Goal: Transaction & Acquisition: Download file/media

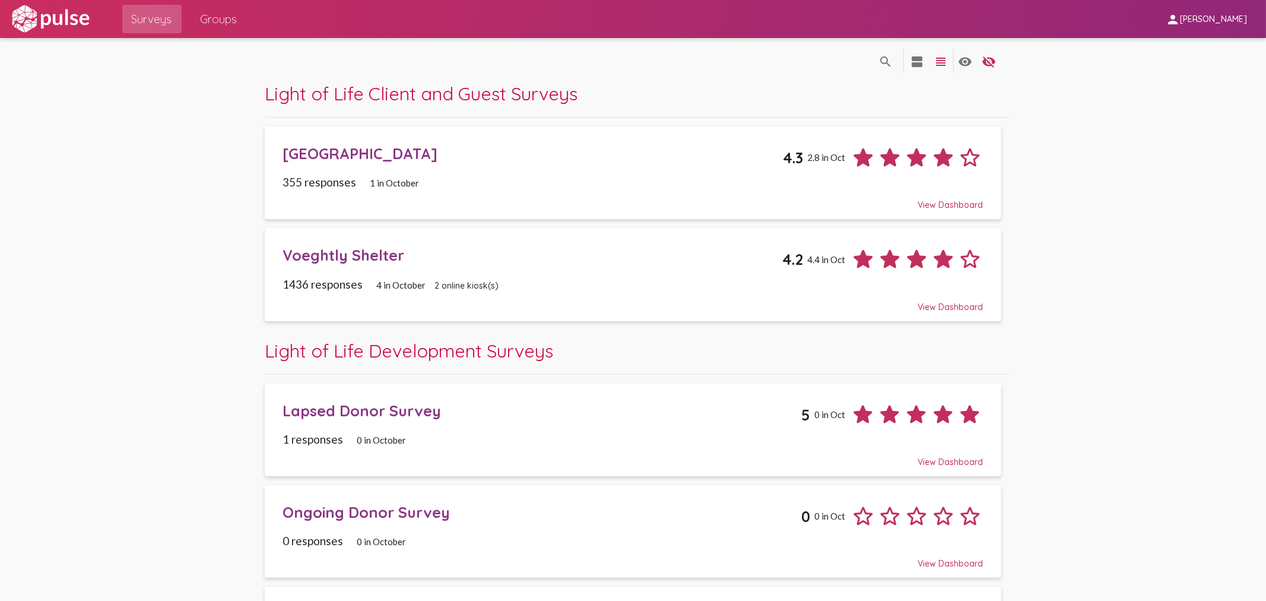
click at [141, 19] on span "Surveys" at bounding box center [152, 18] width 40 height 21
click at [229, 22] on span "Groups" at bounding box center [219, 18] width 37 height 21
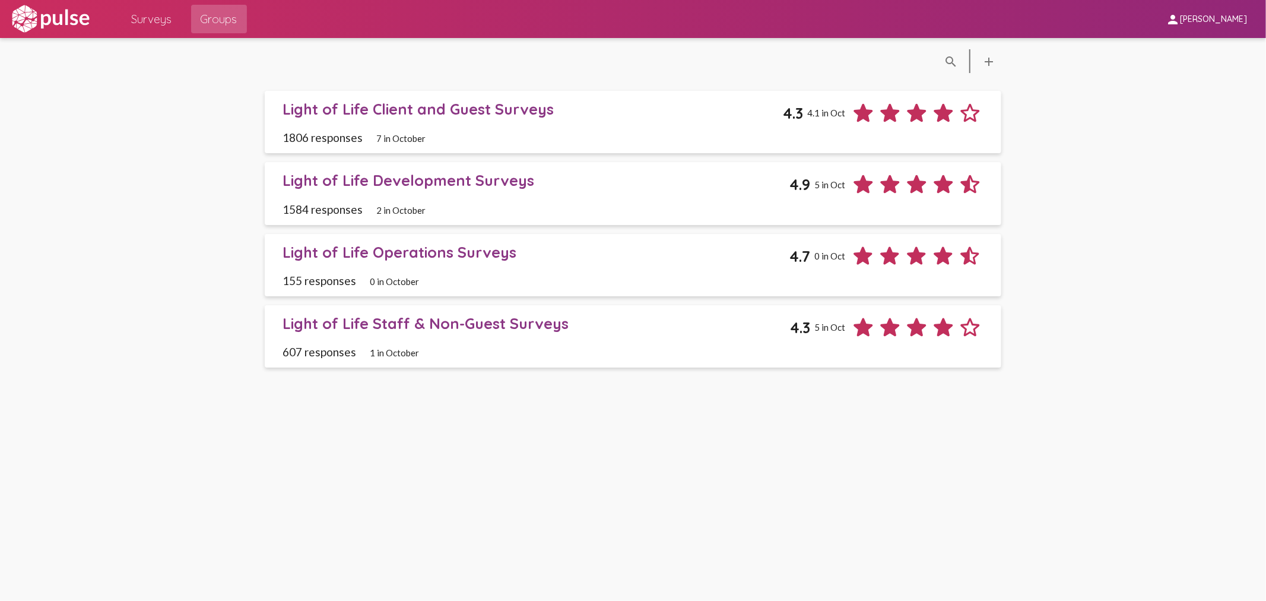
click at [167, 22] on span "Surveys" at bounding box center [152, 18] width 40 height 21
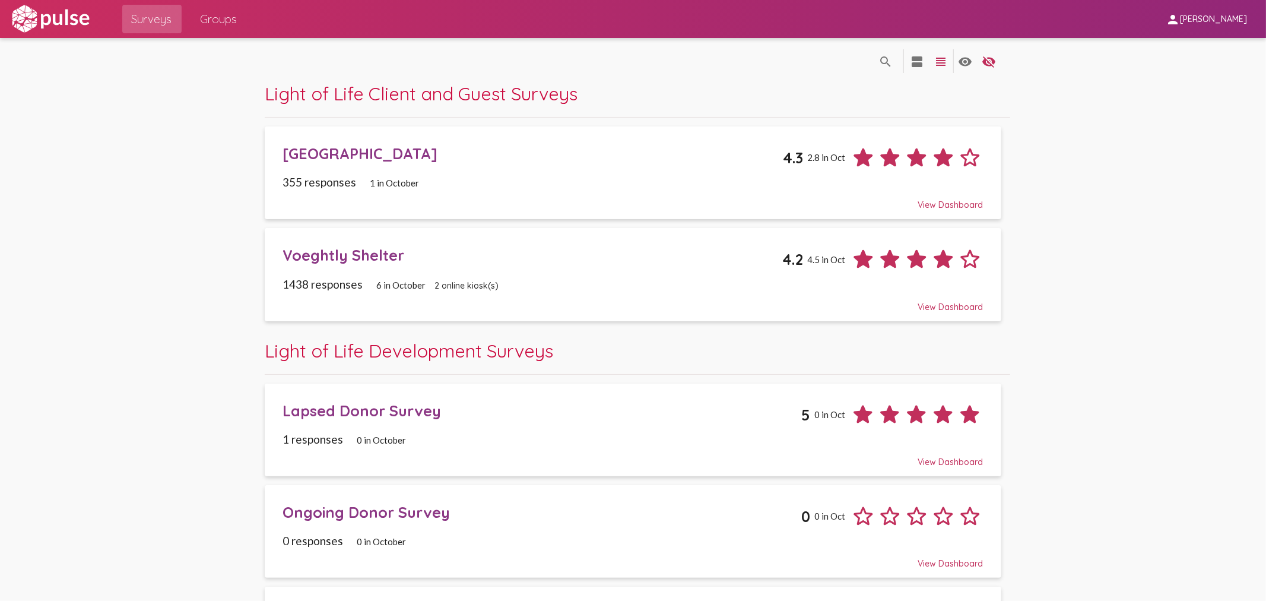
click at [185, 24] on div "Surveys Groups" at bounding box center [180, 19] width 134 height 38
click at [218, 21] on span "Groups" at bounding box center [219, 18] width 37 height 21
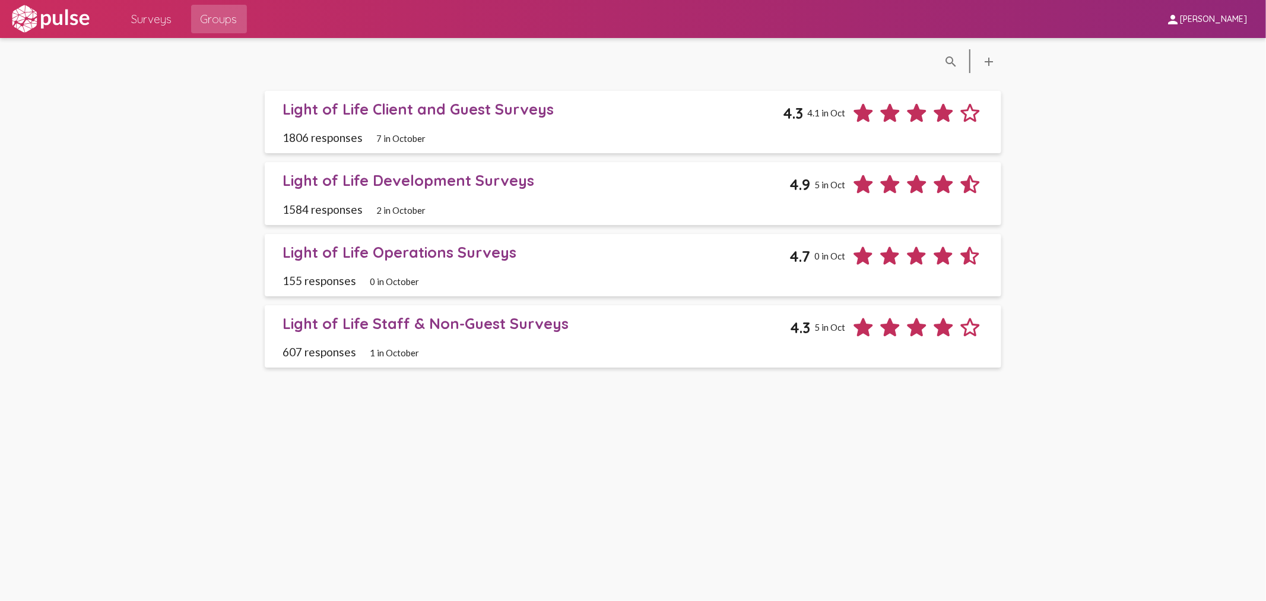
click at [386, 313] on link "Light of Life Staff & Non-Guest Surveys 4.3 5 in Oct 607 responses 1 in October" at bounding box center [633, 336] width 736 height 62
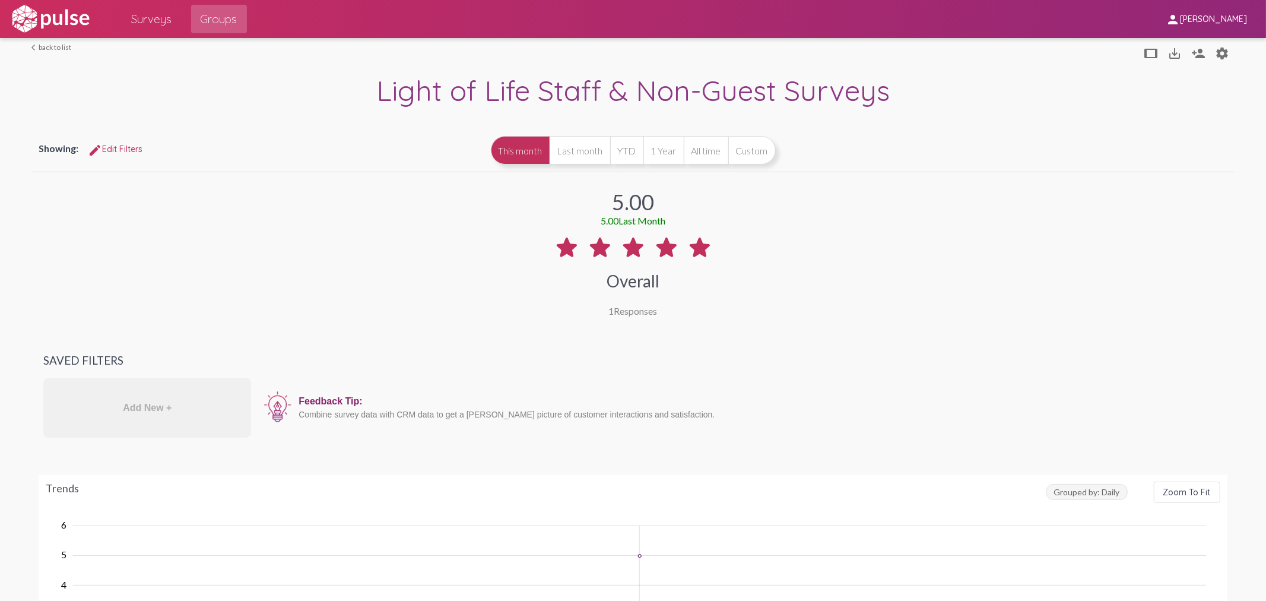
click at [158, 18] on span "Surveys" at bounding box center [152, 18] width 40 height 21
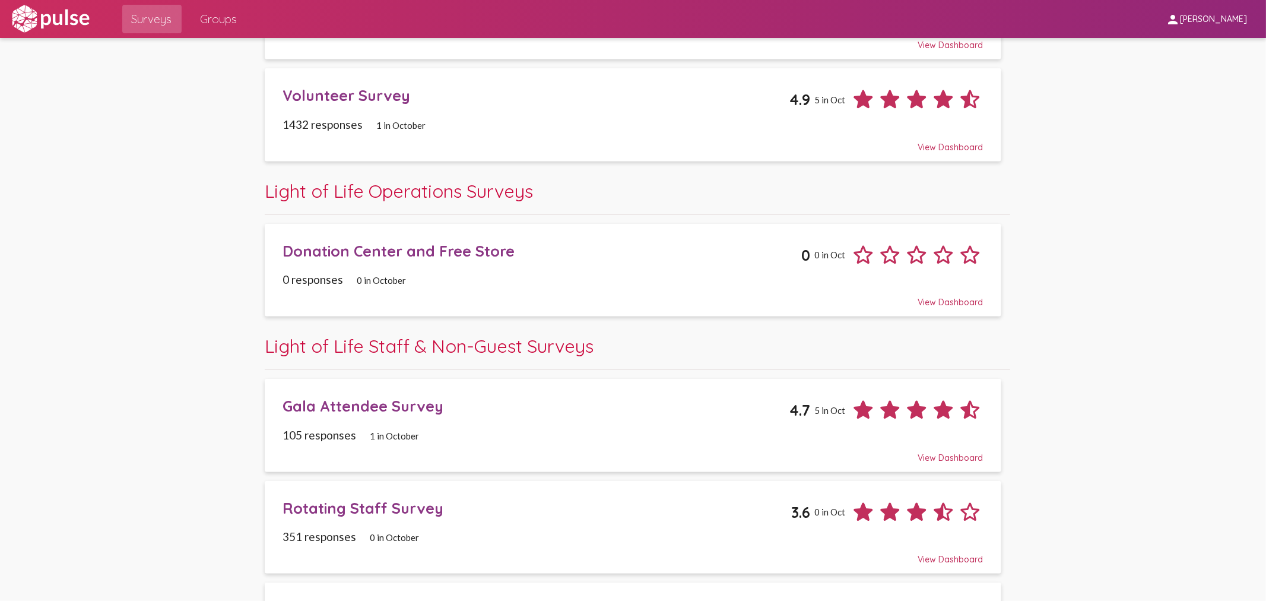
scroll to position [703, 0]
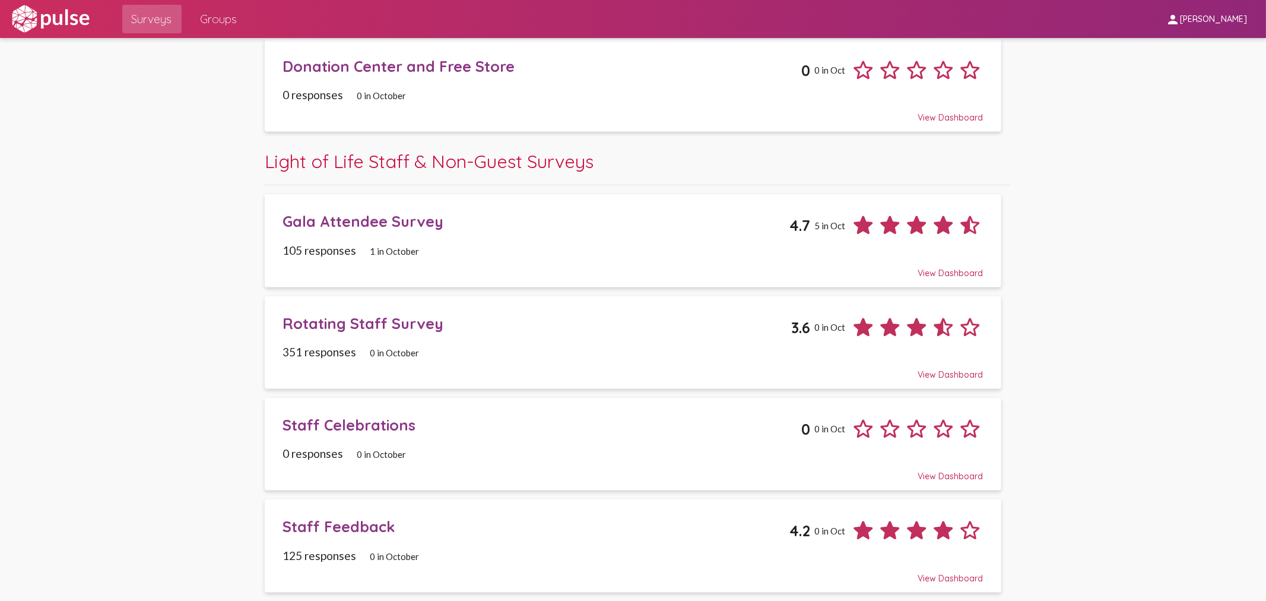
click at [357, 226] on div "Gala Attendee Survey" at bounding box center [536, 221] width 506 height 18
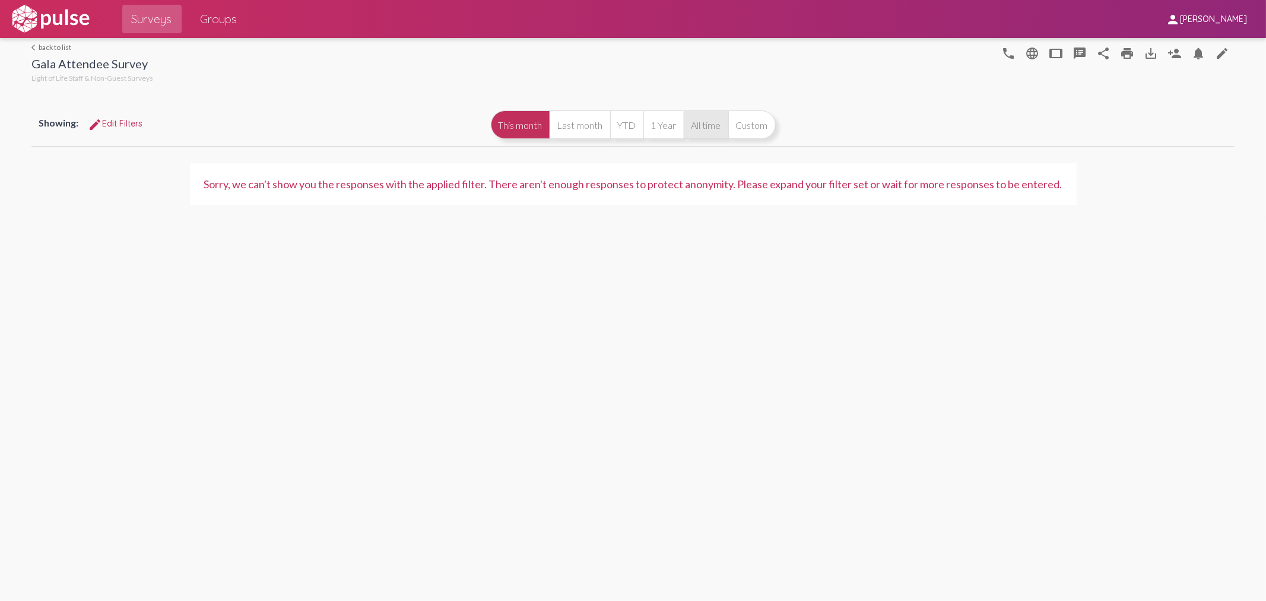
click at [696, 125] on button "All time" at bounding box center [706, 124] width 45 height 28
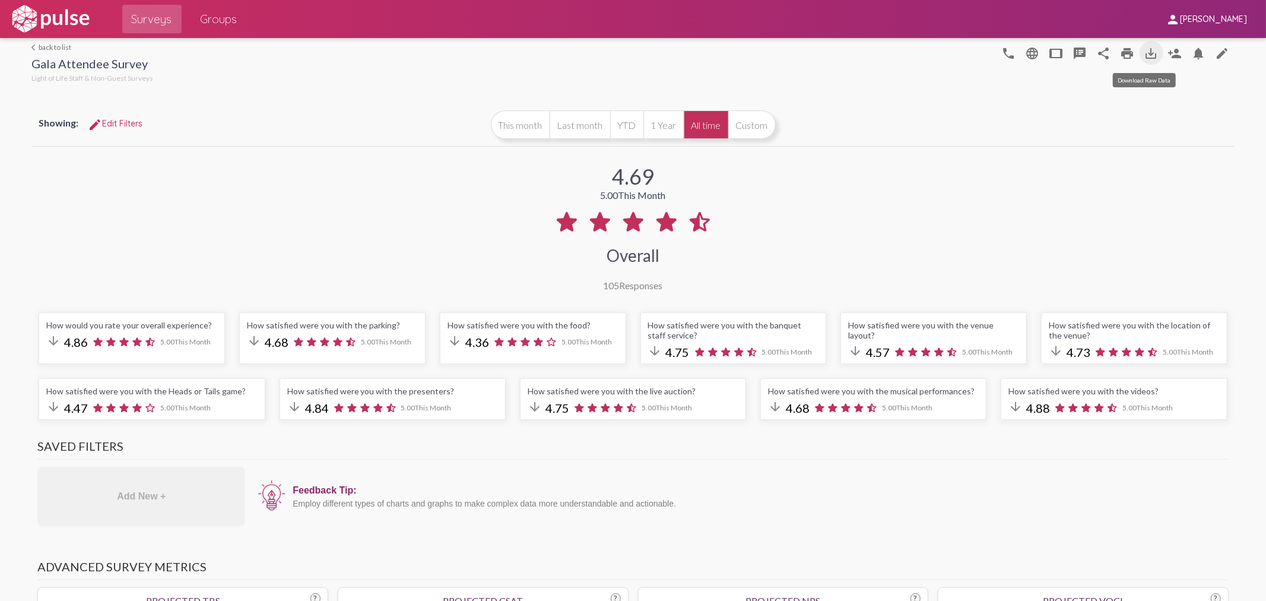
click at [1144, 54] on mat-icon "save_alt" at bounding box center [1151, 53] width 14 height 14
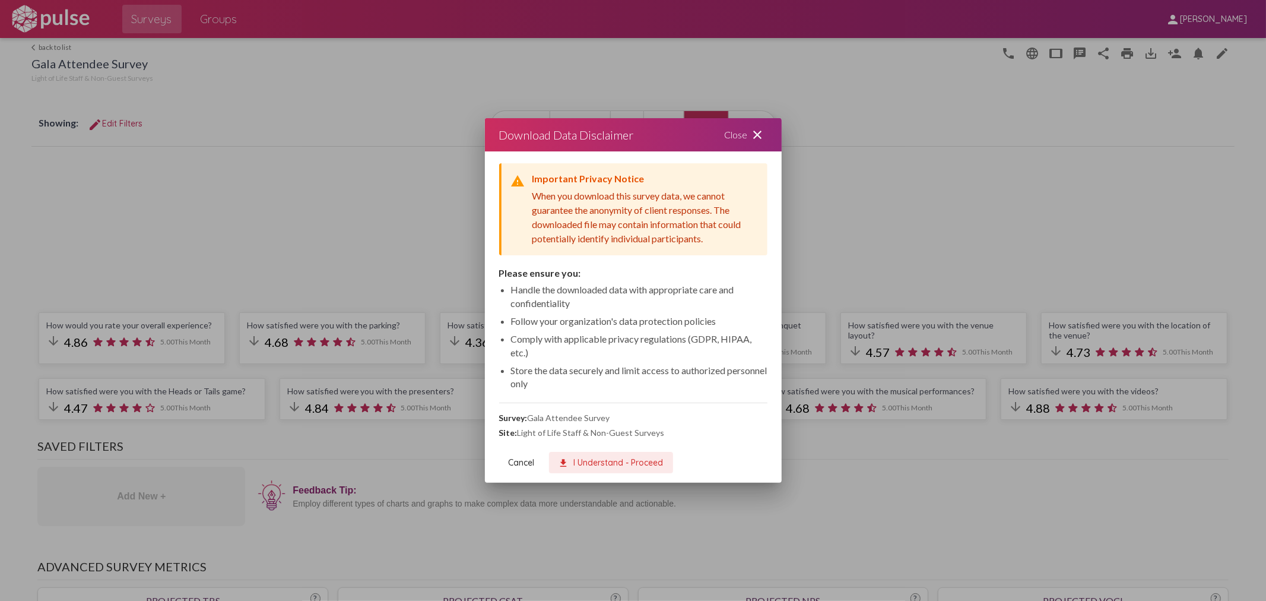
click at [588, 455] on button "download I Understand - Proceed" at bounding box center [611, 462] width 124 height 21
